Goal: Check status: Check status

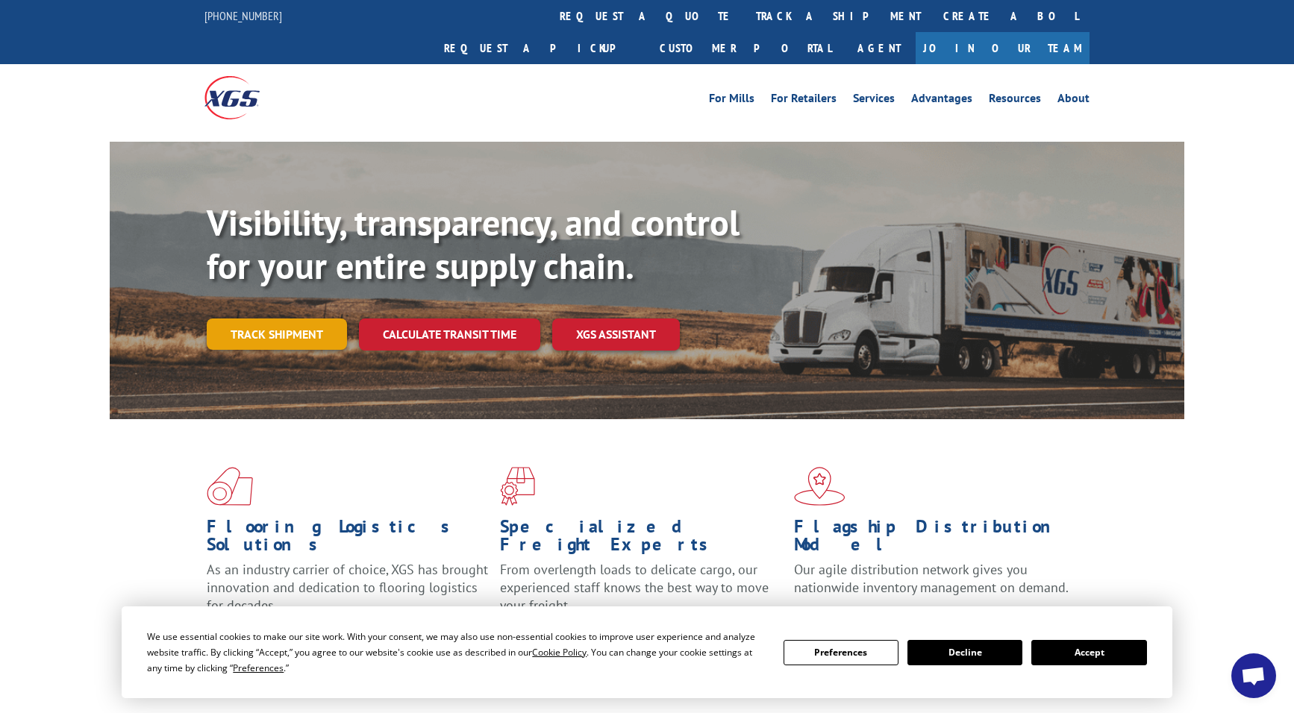
click at [273, 319] on link "Track shipment" at bounding box center [277, 334] width 140 height 31
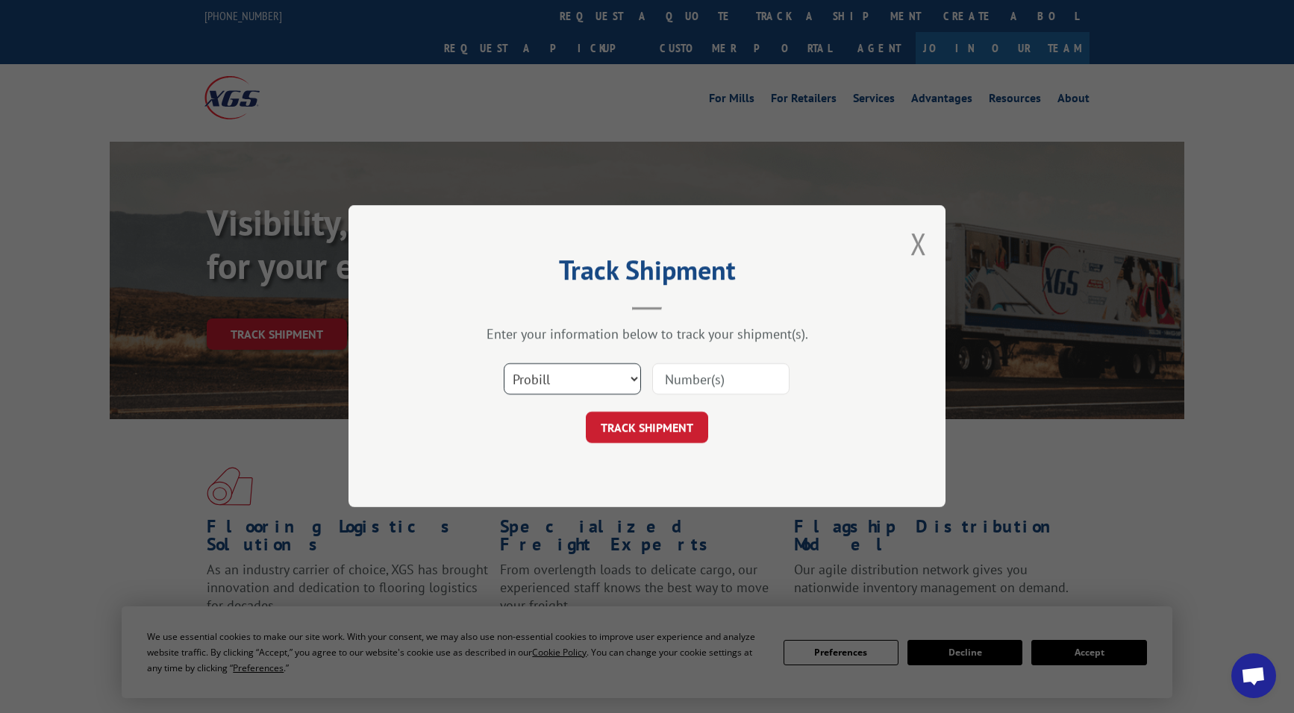
click at [575, 390] on select "Select category... Probill BOL PO" at bounding box center [572, 379] width 137 height 31
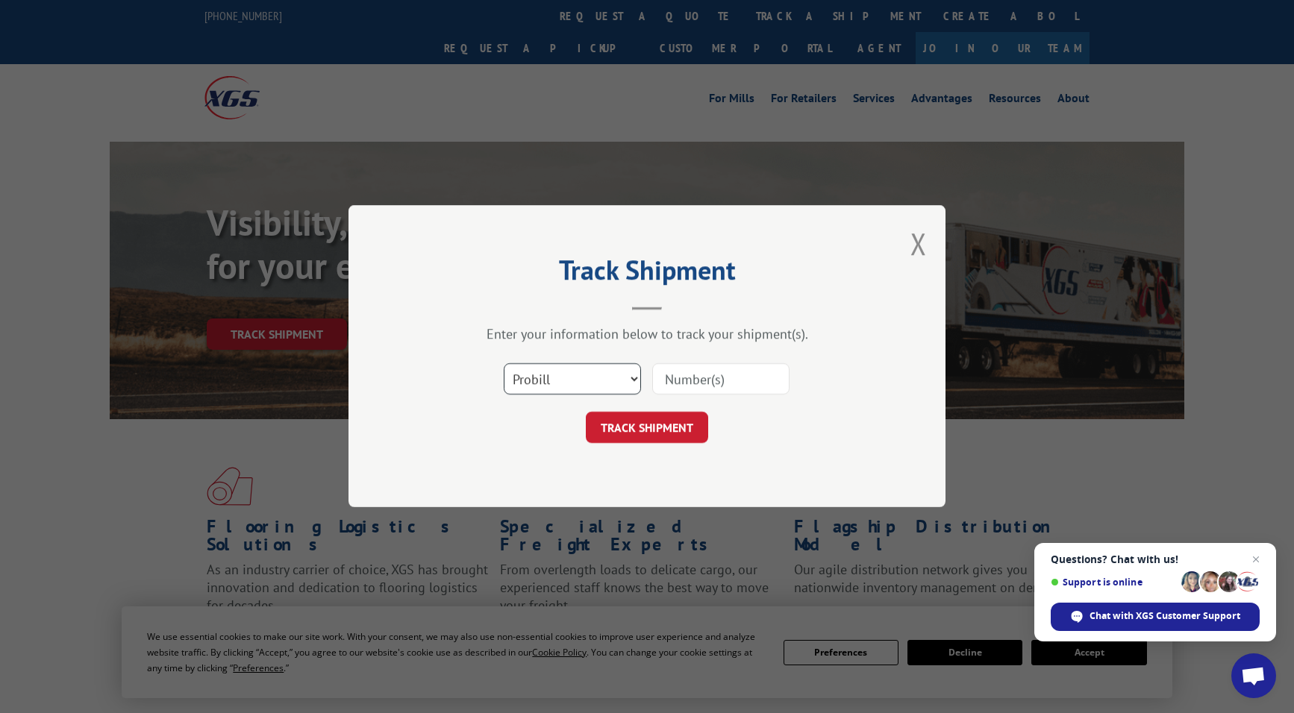
select select "bol"
click at [504, 364] on select "Select category... Probill BOL PO" at bounding box center [572, 379] width 137 height 31
paste input "7063883"
type input "7063883"
click at [656, 430] on button "TRACK SHIPMENT" at bounding box center [647, 428] width 122 height 31
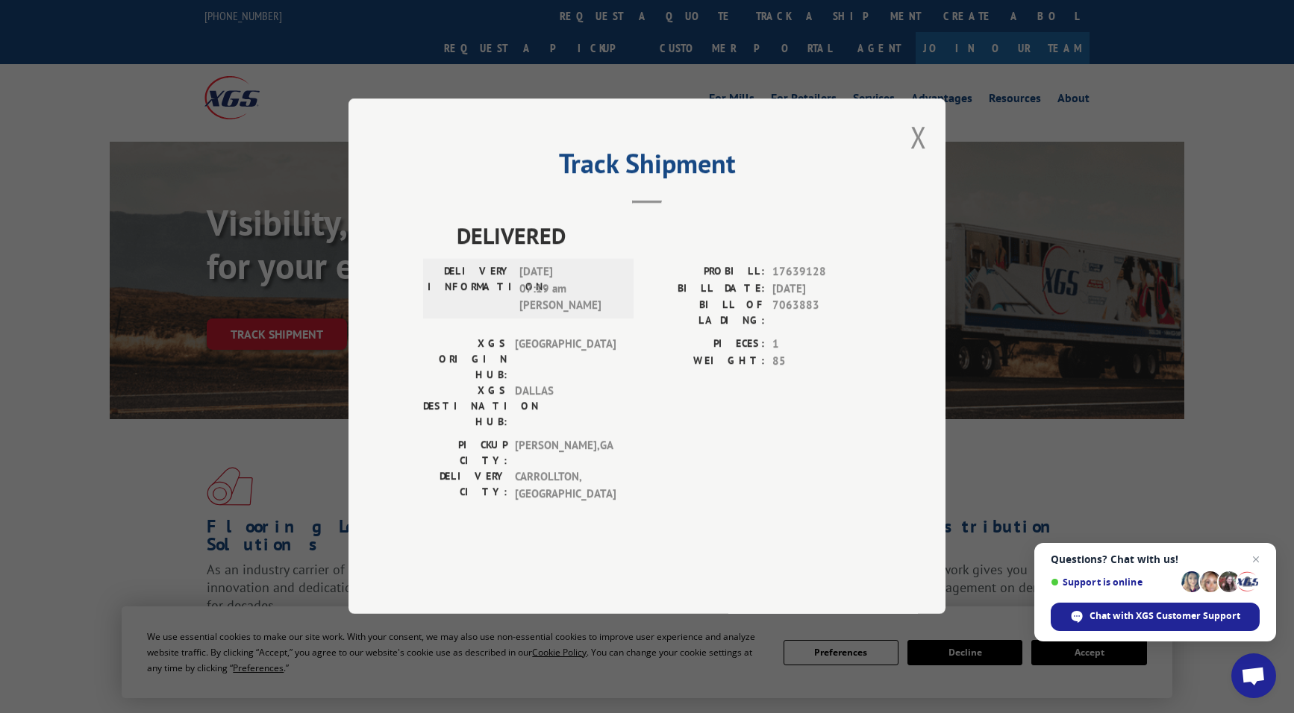
click at [925, 157] on button "Close modal" at bounding box center [918, 137] width 16 height 40
